Goal: Task Accomplishment & Management: Use online tool/utility

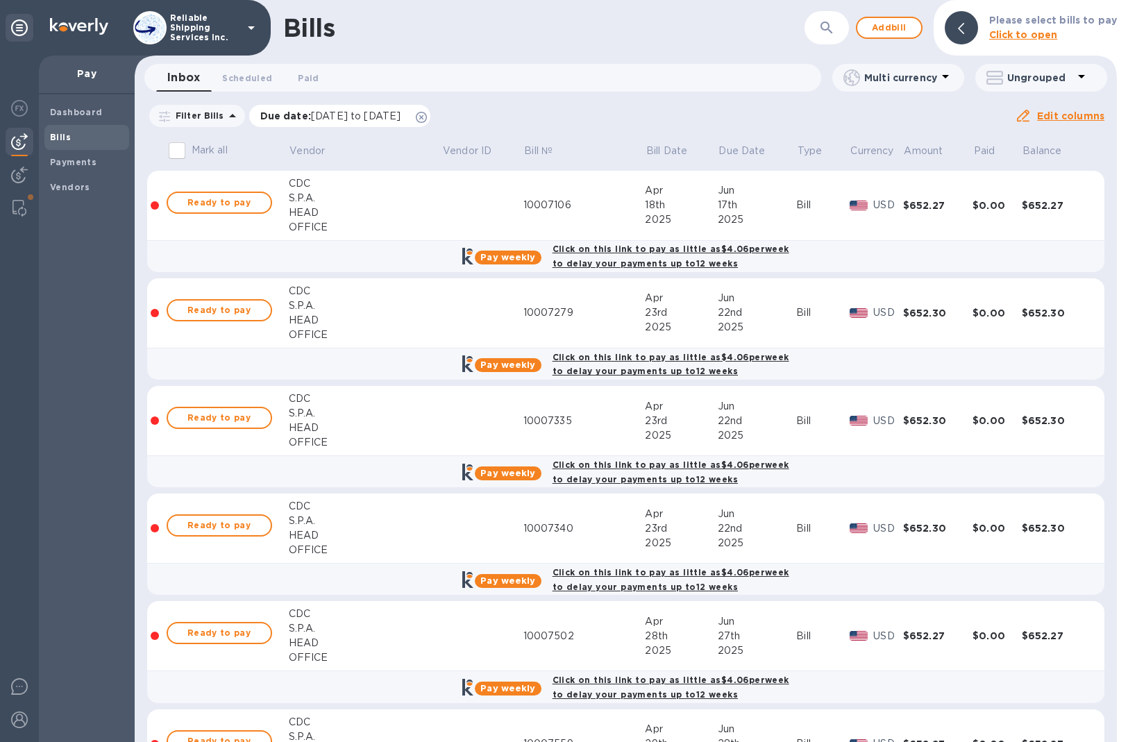
click at [427, 116] on icon at bounding box center [421, 117] width 11 height 11
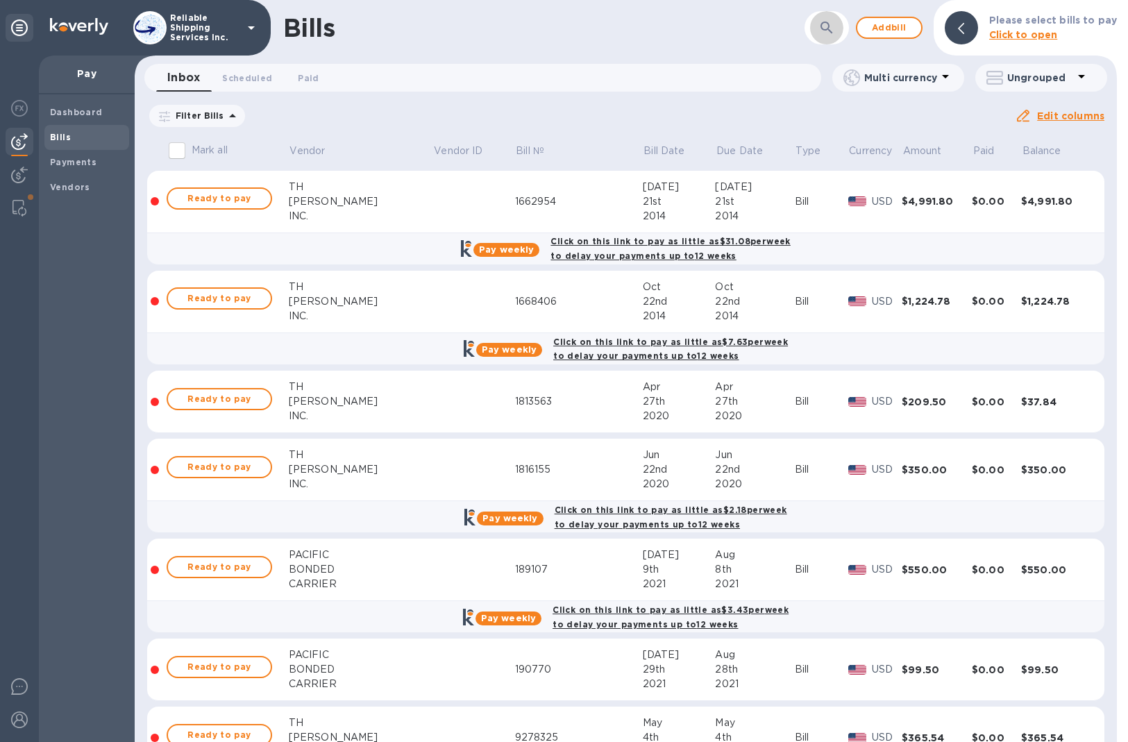
click at [843, 35] on button "button" at bounding box center [826, 27] width 33 height 33
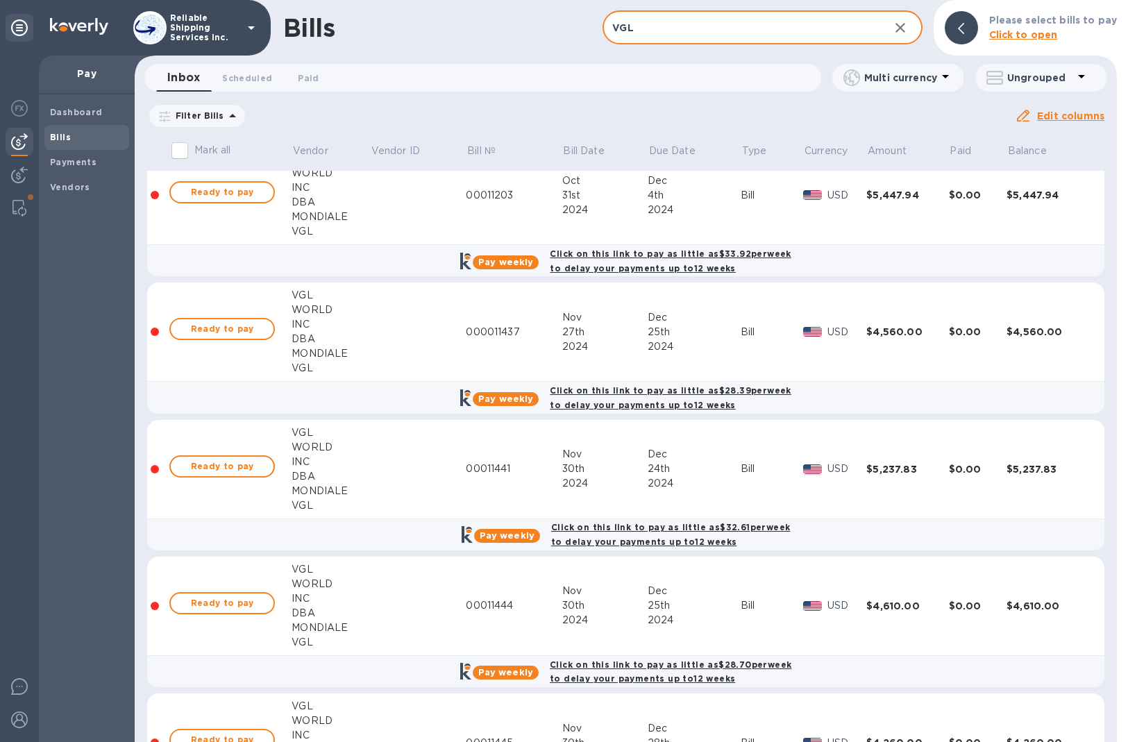
scroll to position [555, 0]
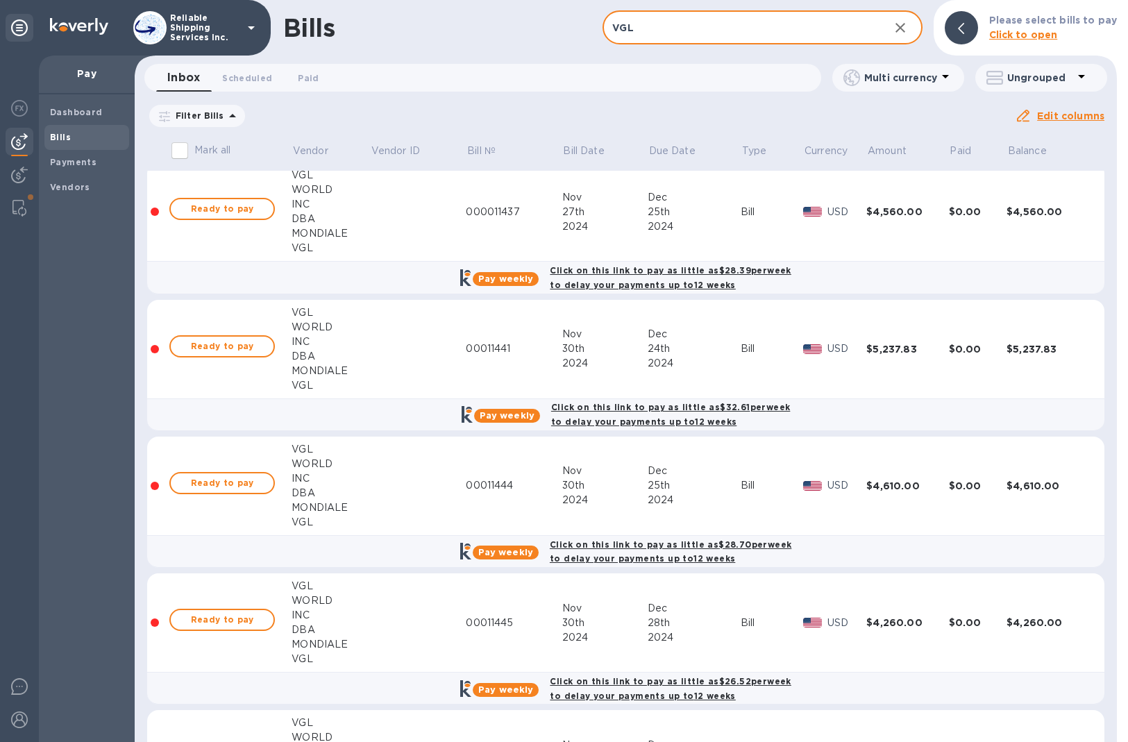
type input "VGL"
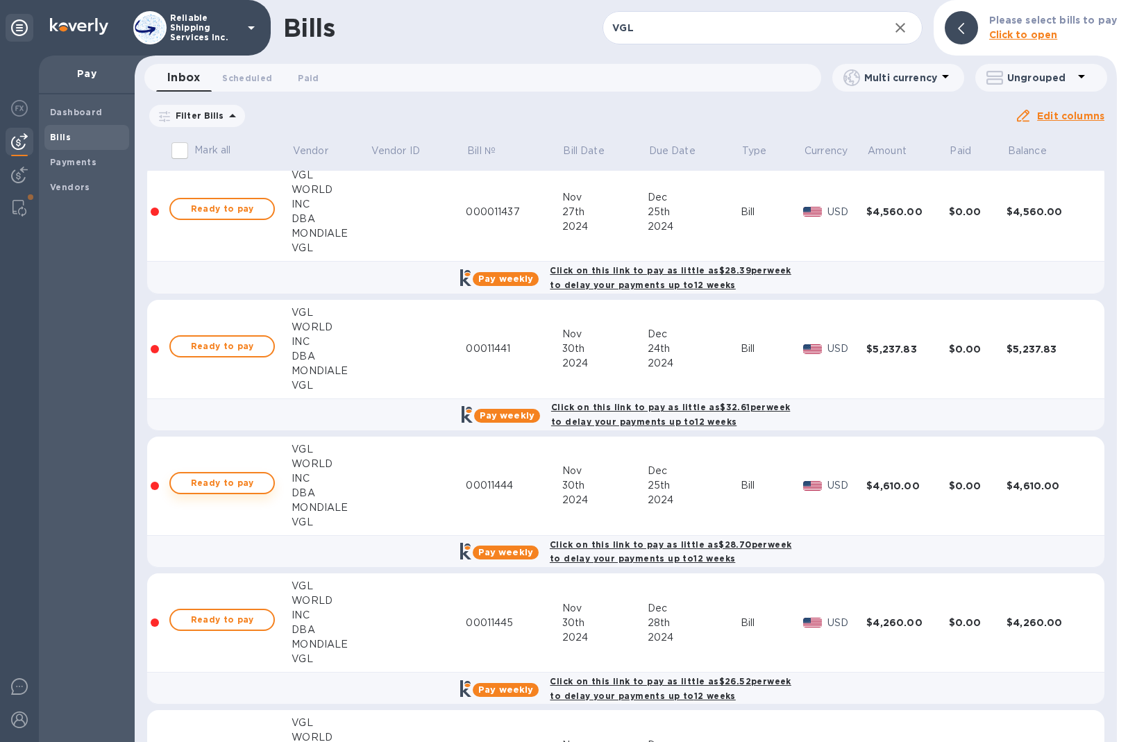
click at [219, 494] on button "Ready to pay" at bounding box center [222, 483] width 106 height 22
click at [233, 475] on span "Ready to pay" at bounding box center [222, 483] width 81 height 17
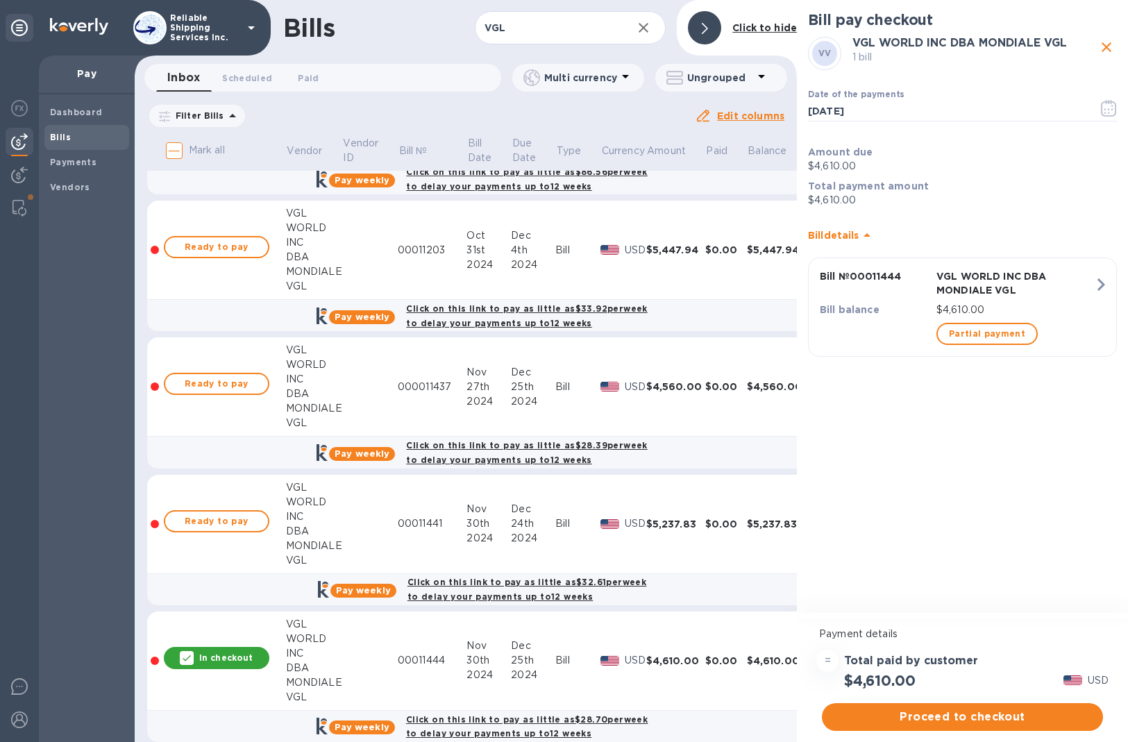
scroll to position [0, 0]
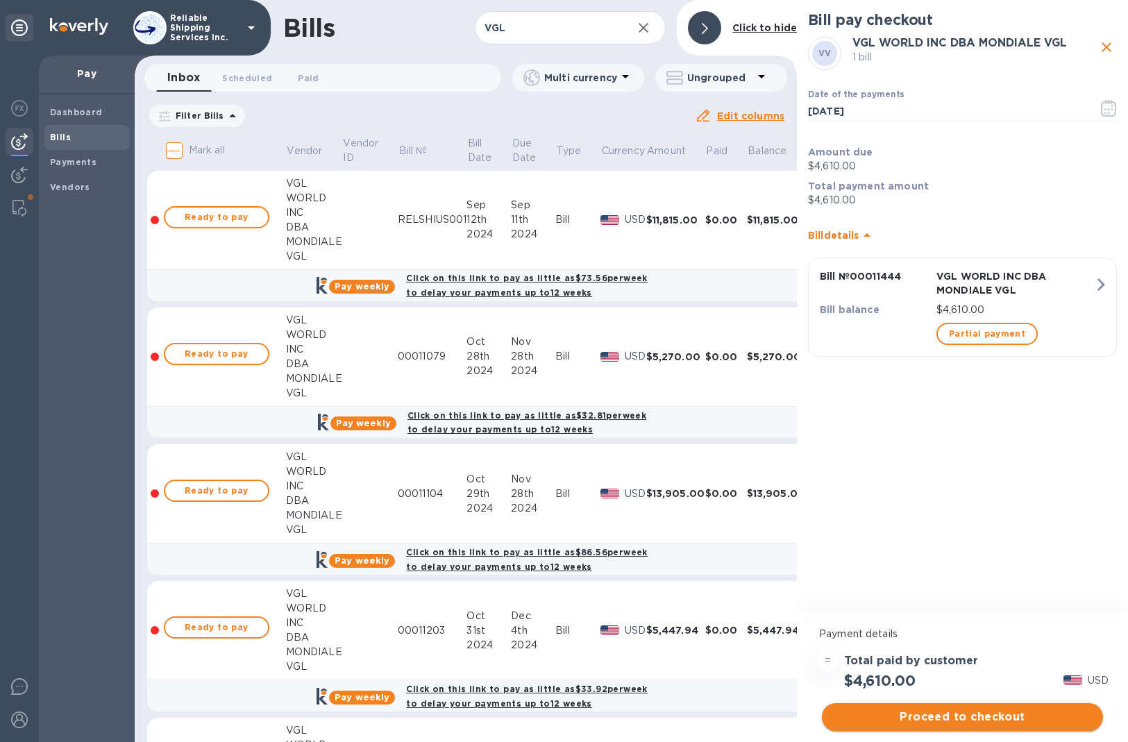
click at [959, 722] on span "Proceed to checkout" at bounding box center [962, 717] width 259 height 17
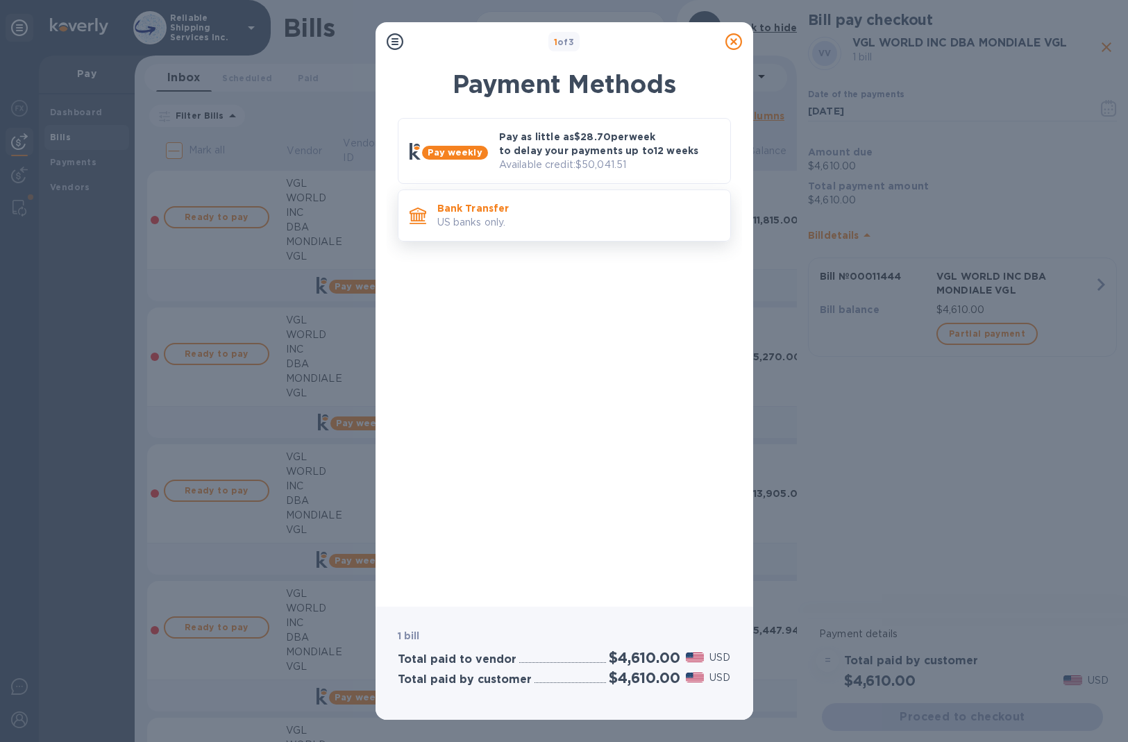
click at [580, 204] on p "Bank Transfer" at bounding box center [578, 208] width 282 height 14
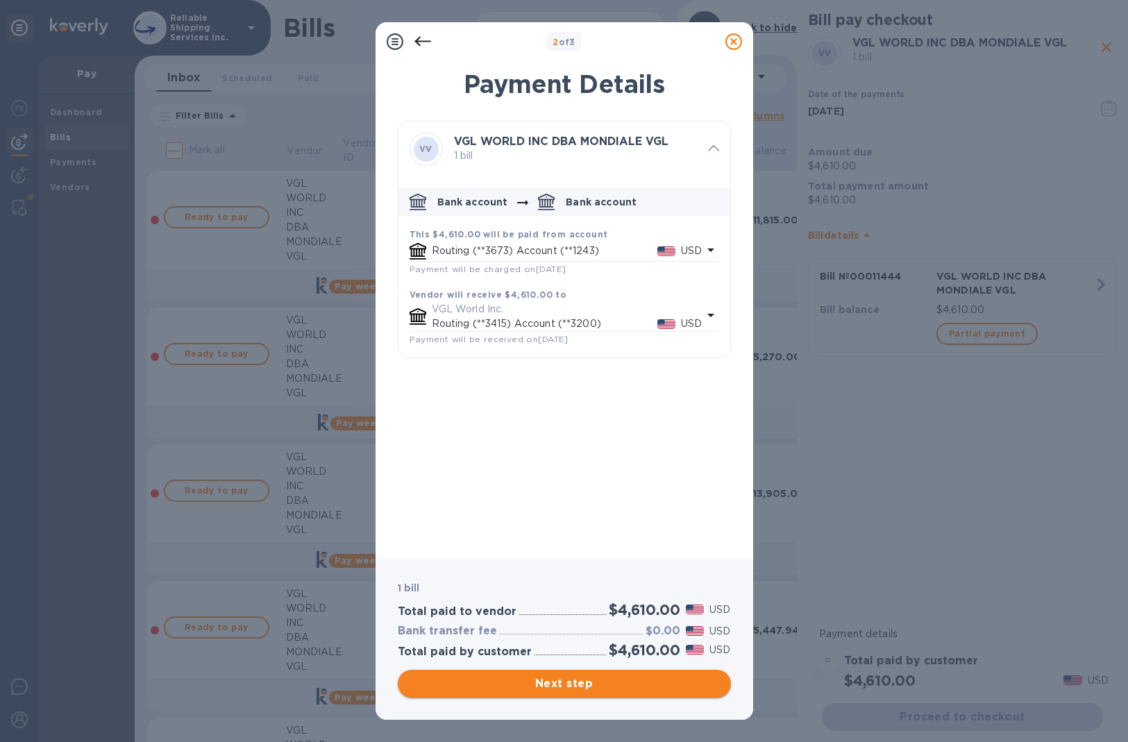
click at [607, 687] on span "Next step" at bounding box center [564, 683] width 311 height 17
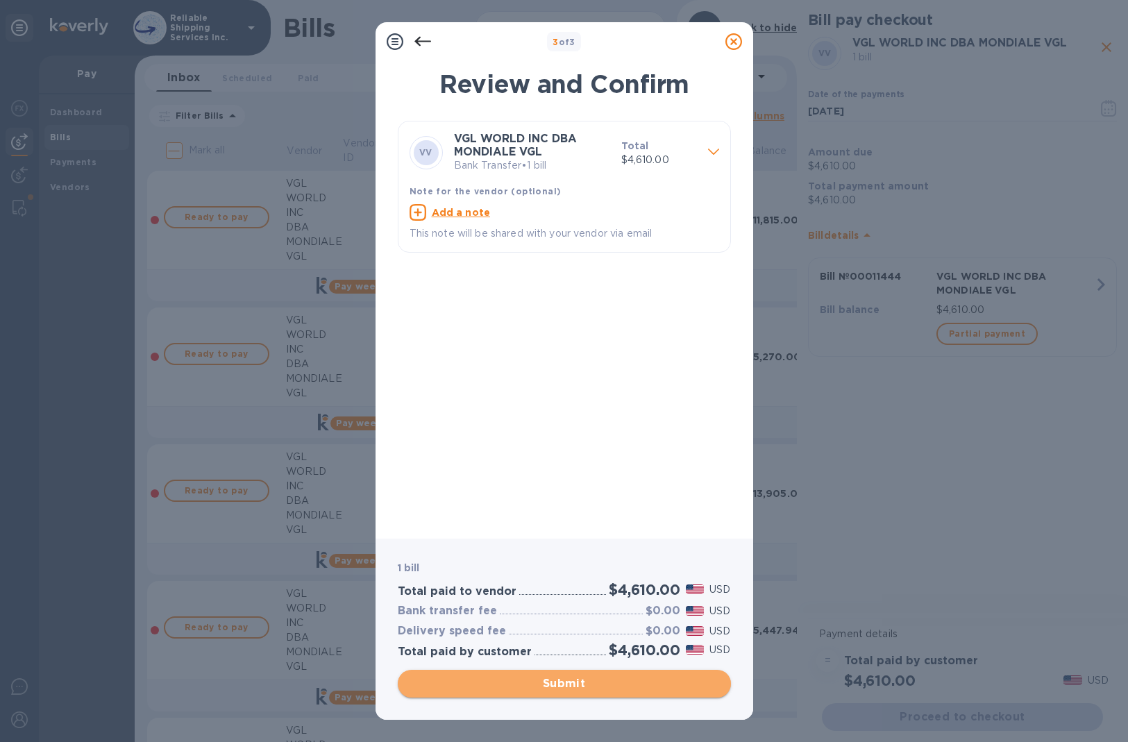
click at [578, 692] on button "Submit" at bounding box center [564, 684] width 333 height 28
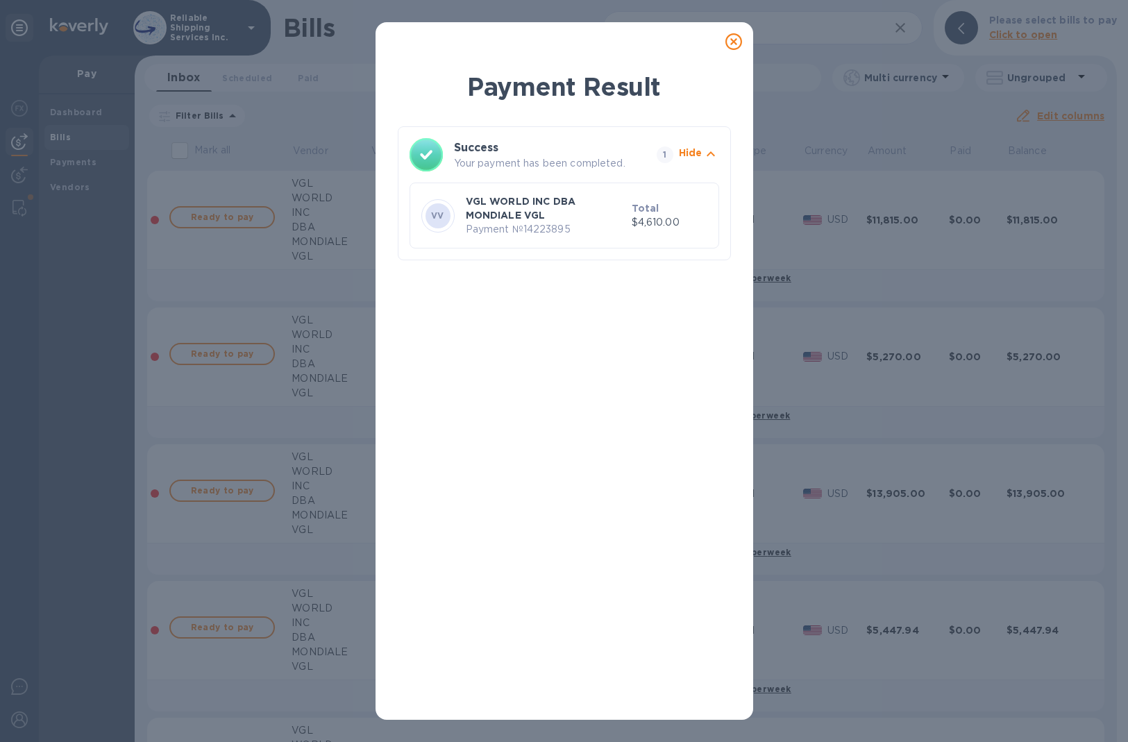
click at [734, 40] on icon at bounding box center [733, 41] width 17 height 17
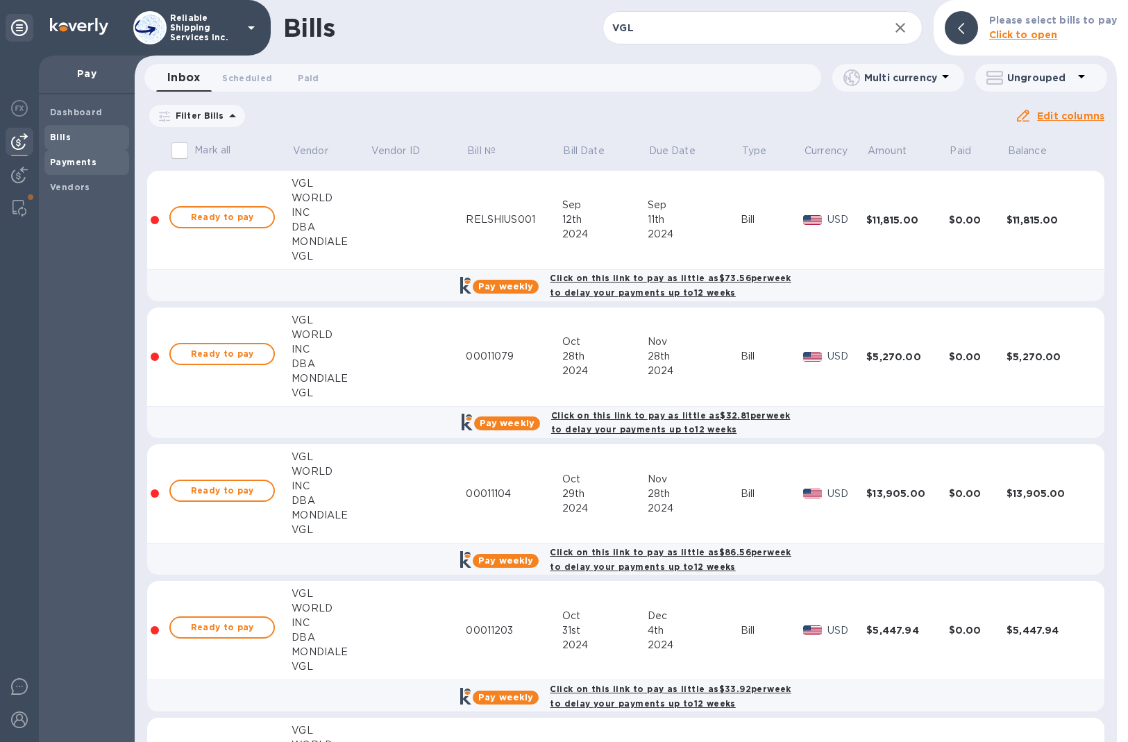
click at [63, 162] on b "Payments" at bounding box center [73, 162] width 47 height 10
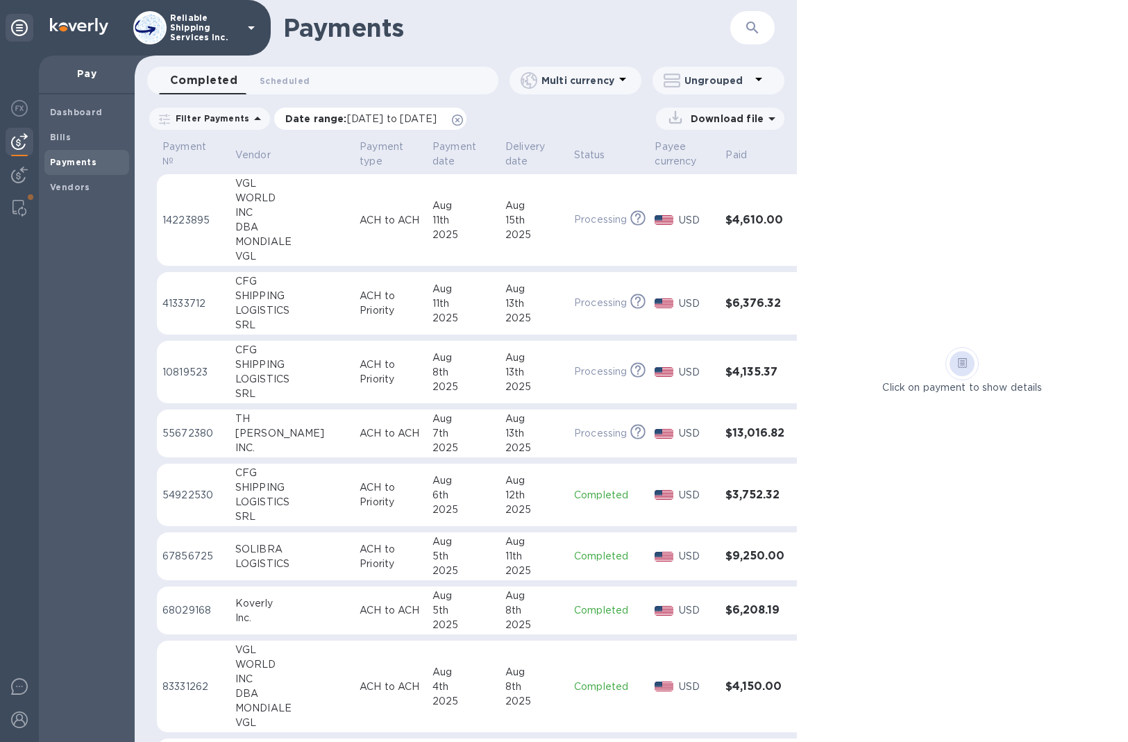
click at [463, 122] on icon at bounding box center [457, 120] width 11 height 11
click at [500, 228] on td "[DATE]" at bounding box center [534, 220] width 69 height 92
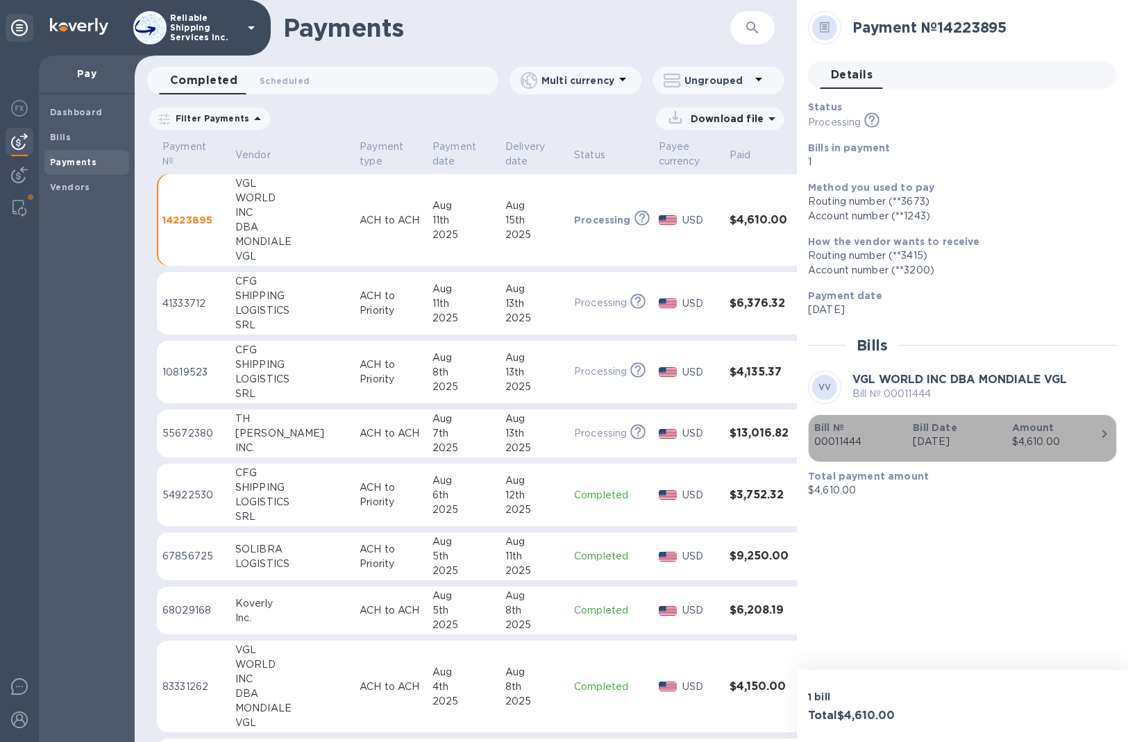
click at [1009, 440] on div "Amount $4,610.00" at bounding box center [1055, 435] width 99 height 40
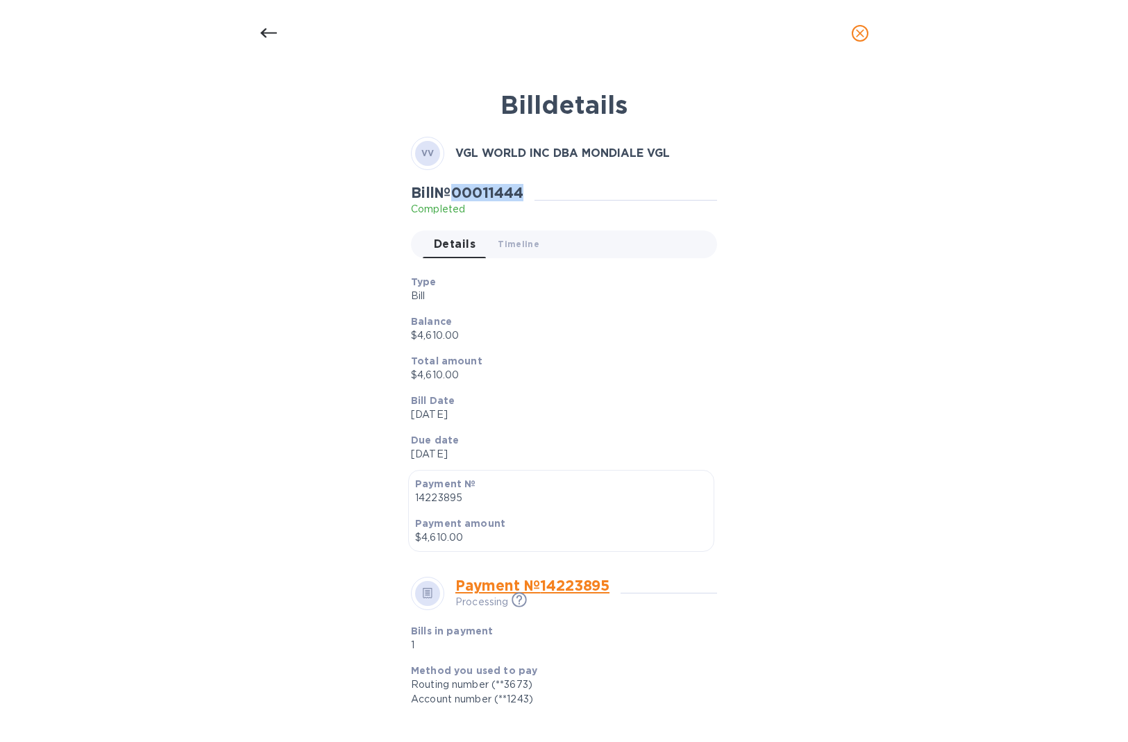
drag, startPoint x: 535, startPoint y: 193, endPoint x: 460, endPoint y: 192, distance: 75.7
click at [460, 192] on div "Bill № 00011444 Completed" at bounding box center [473, 200] width 124 height 32
copy h2 "00011444"
